Goal: Information Seeking & Learning: Learn about a topic

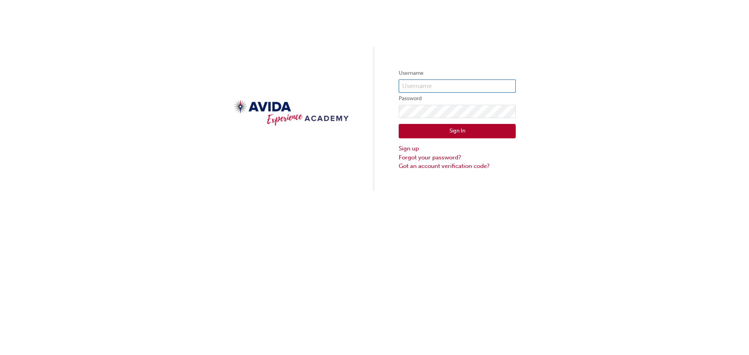
type input "[EMAIL_ADDRESS][DOMAIN_NAME]"
click at [467, 131] on button "Sign In" at bounding box center [457, 131] width 117 height 15
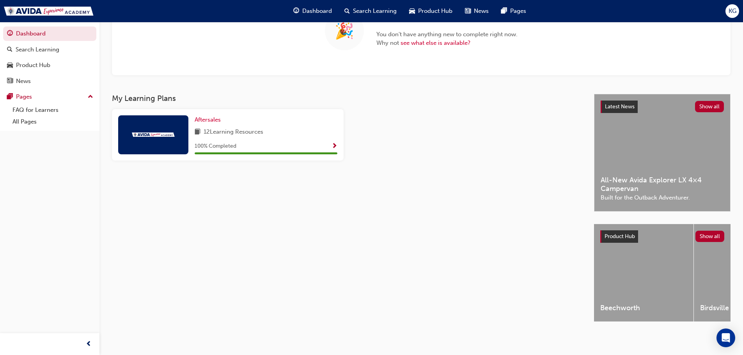
scroll to position [87, 0]
click at [19, 80] on div "News" at bounding box center [23, 81] width 15 height 9
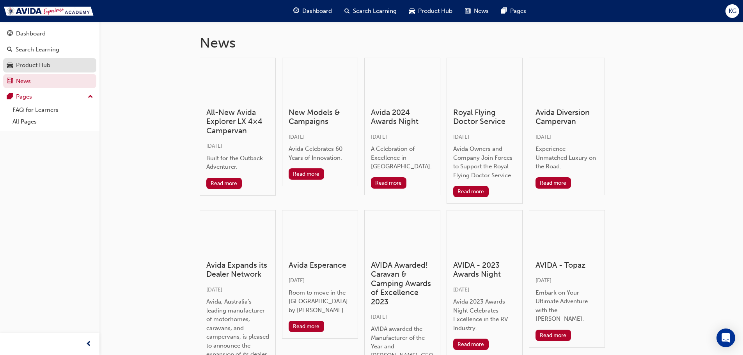
click at [35, 69] on div "Product Hub" at bounding box center [33, 65] width 34 height 9
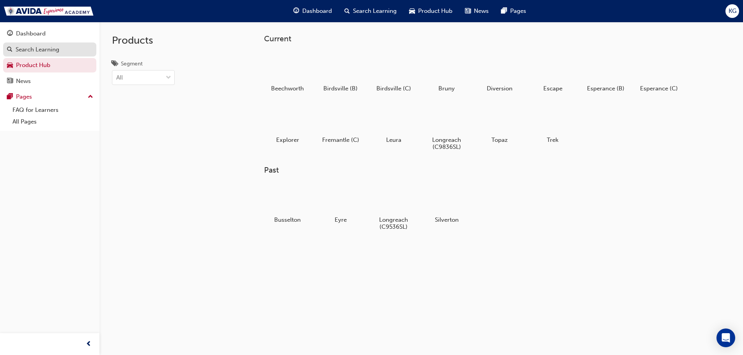
click at [54, 51] on div "Search Learning" at bounding box center [38, 49] width 44 height 9
